Goal: Find specific page/section: Find specific page/section

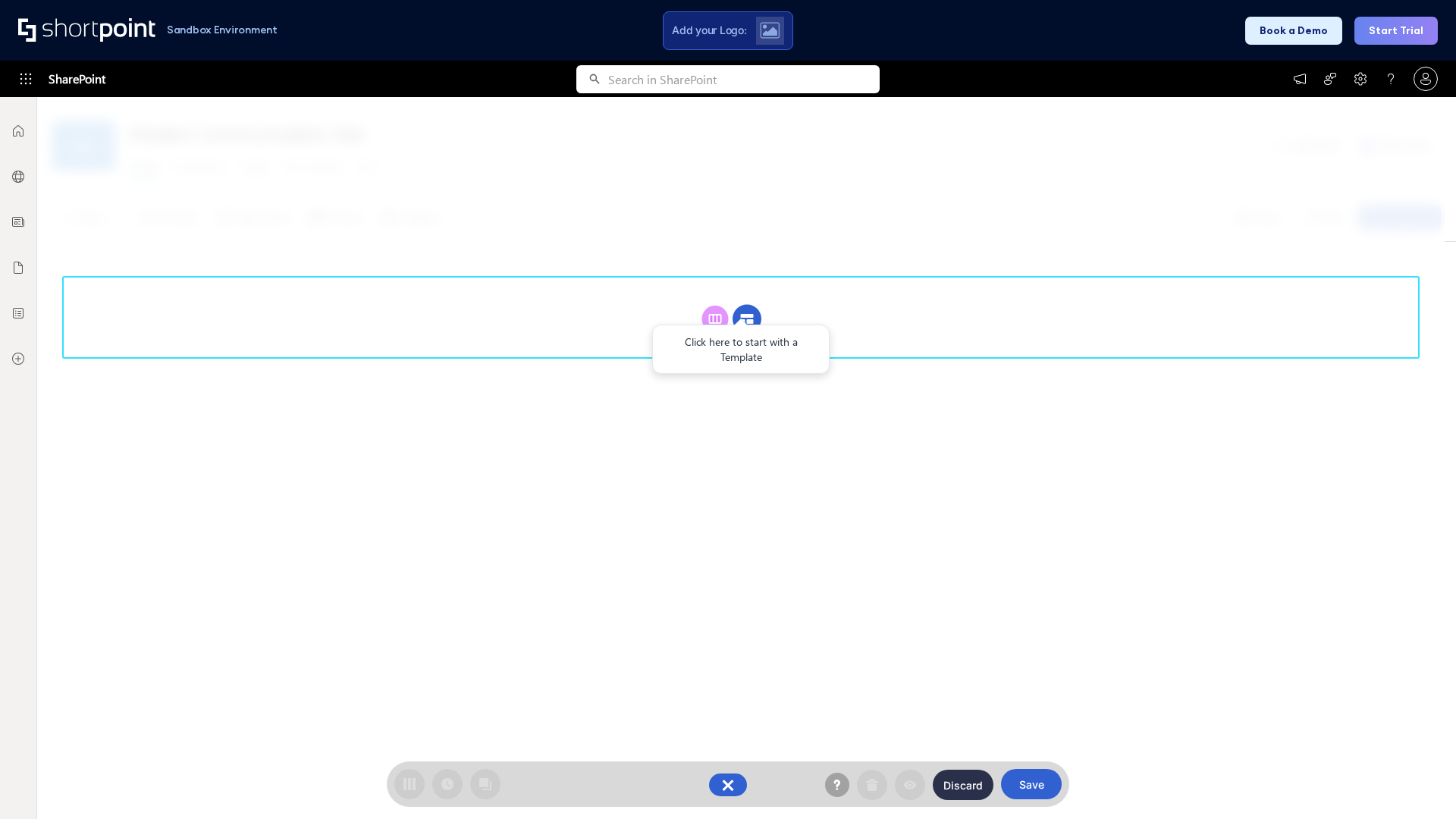
click at [747, 319] on circle at bounding box center [747, 319] width 28 height 28
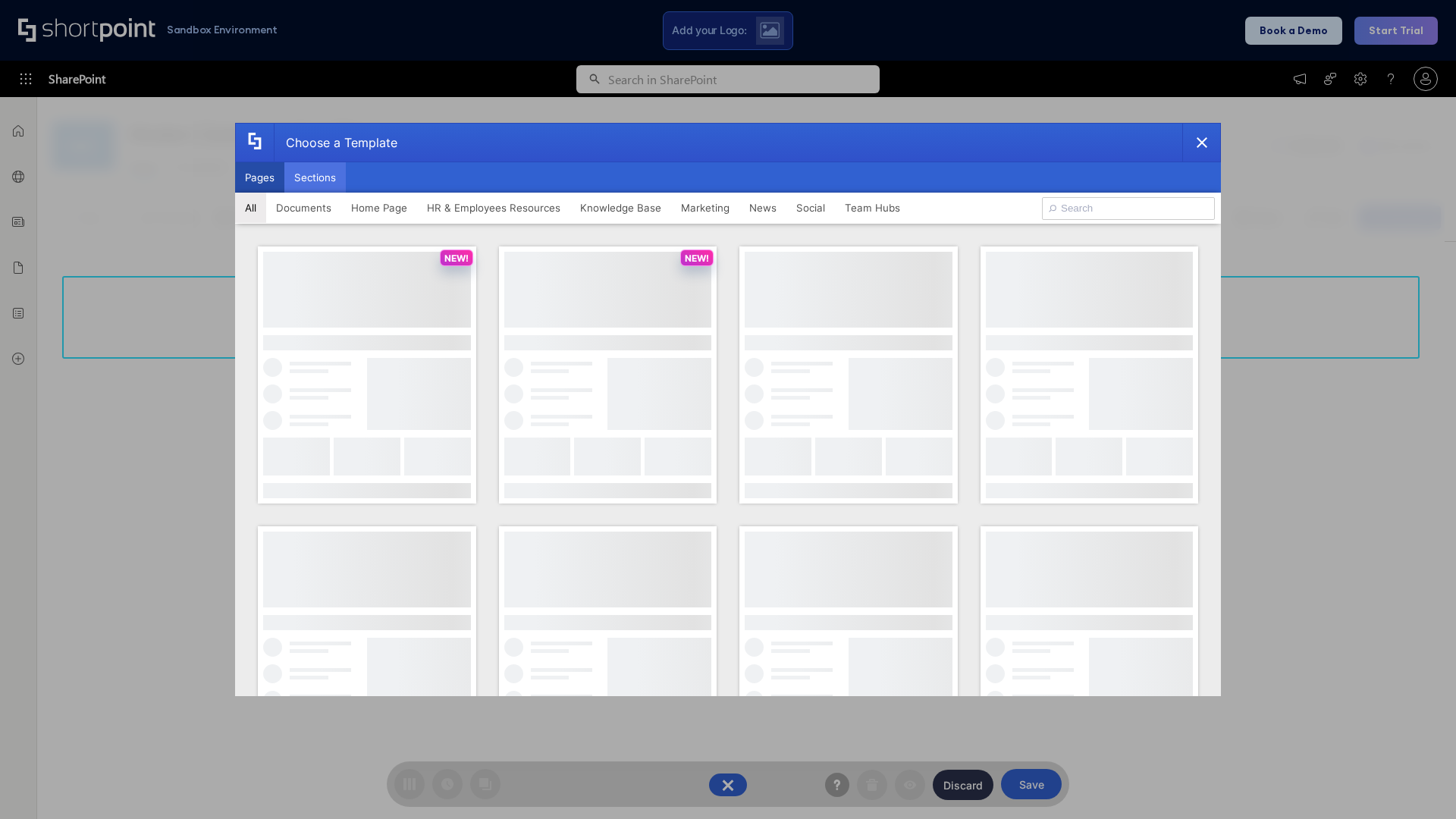
click at [315, 177] on button "Sections" at bounding box center [314, 177] width 61 height 30
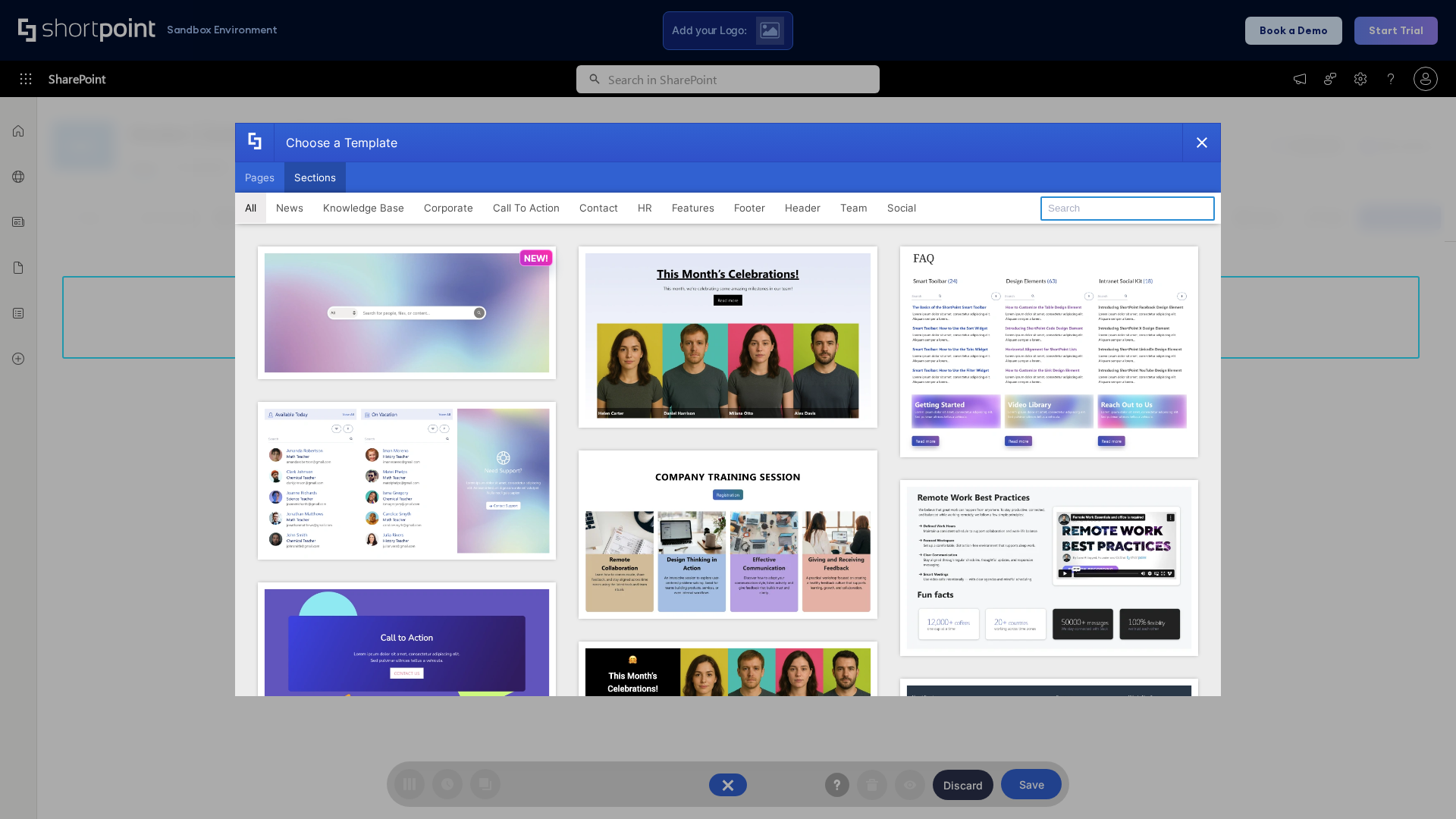
type input "Quick Links"
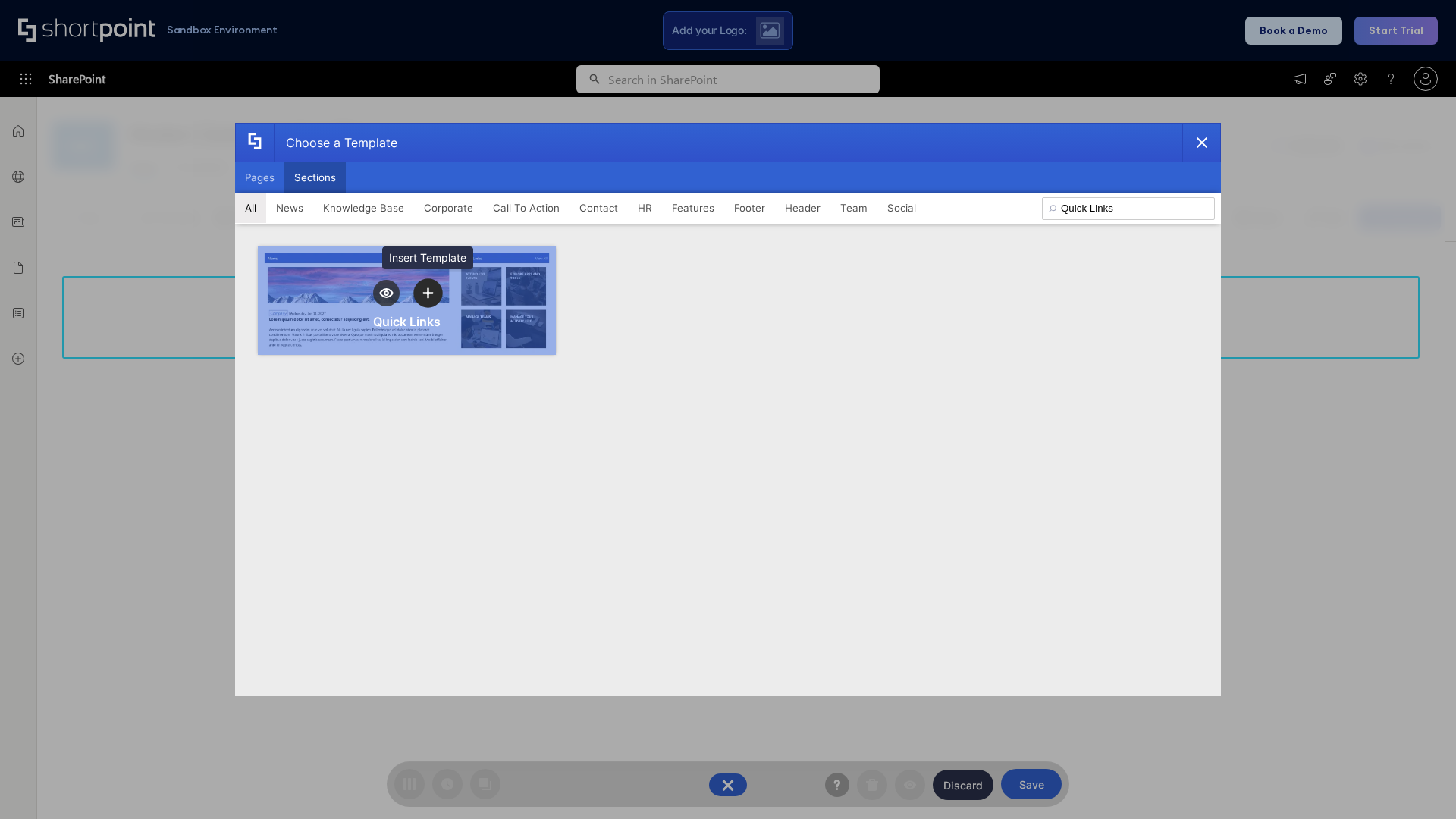
click at [427, 293] on icon "template selector" at bounding box center [428, 293] width 11 height 11
